Goal: Task Accomplishment & Management: Understand process/instructions

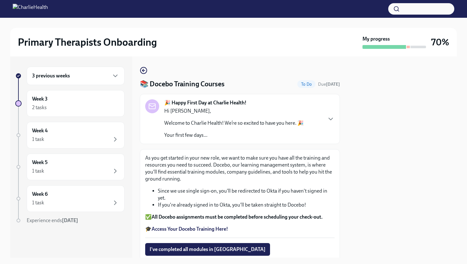
scroll to position [70, 0]
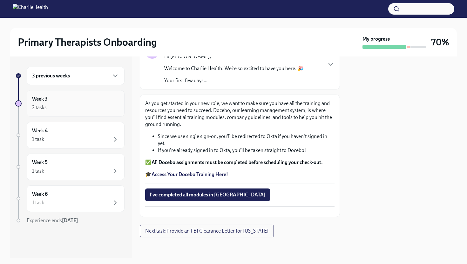
click at [86, 109] on div "2 tasks" at bounding box center [75, 108] width 87 height 8
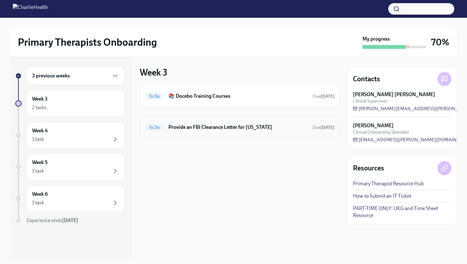
click at [243, 127] on h6 "Provide an FBI Clearance Letter for [US_STATE]" at bounding box center [237, 127] width 139 height 7
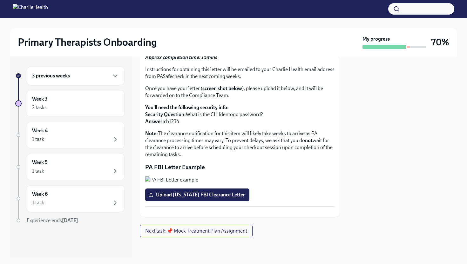
scroll to position [60, 0]
click at [71, 136] on div "1 task" at bounding box center [75, 140] width 87 height 8
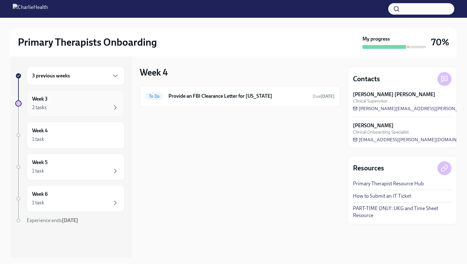
click at [73, 106] on div "2 tasks" at bounding box center [75, 108] width 87 height 8
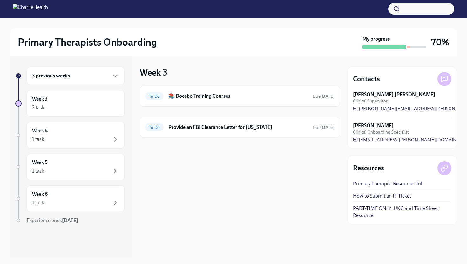
click at [87, 79] on div "3 previous weeks" at bounding box center [75, 76] width 87 height 8
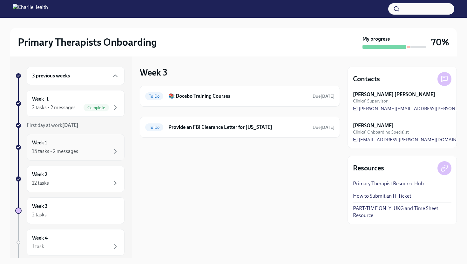
click at [75, 150] on div "15 tasks • 2 messages" at bounding box center [55, 151] width 46 height 7
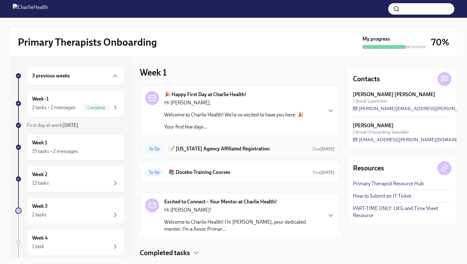
click at [238, 150] on h6 "📝 [US_STATE] Agency Affiliated Registration" at bounding box center [237, 149] width 139 height 7
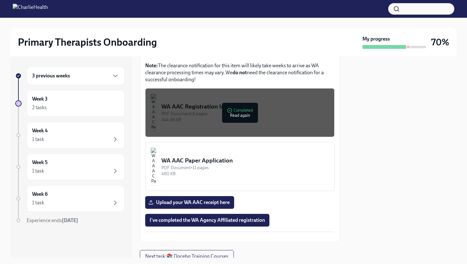
scroll to position [376, 0]
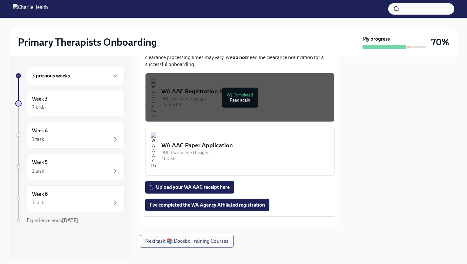
click at [193, 96] on div "PDF Document • 6 pages" at bounding box center [245, 99] width 168 height 6
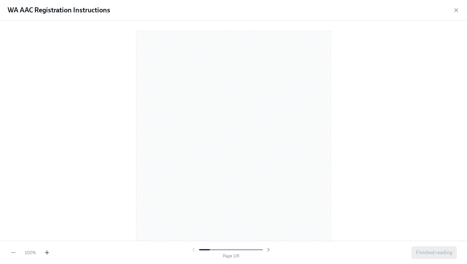
click at [48, 250] on icon "button" at bounding box center [47, 253] width 6 height 6
